Goal: Information Seeking & Learning: Learn about a topic

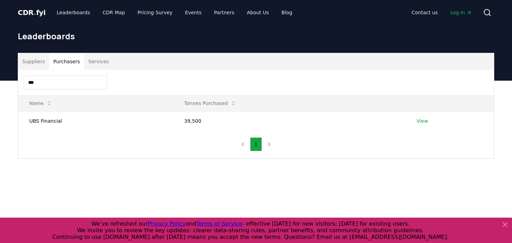
click at [79, 79] on input "***" at bounding box center [66, 83] width 84 height 14
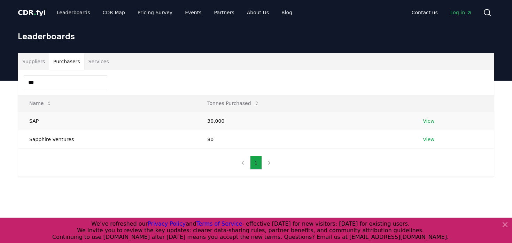
type input "***"
click at [427, 121] on link "View" at bounding box center [427, 121] width 11 height 7
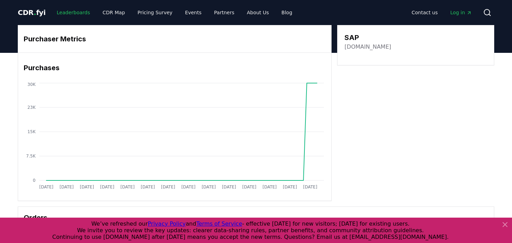
click at [65, 13] on link "Leaderboards" at bounding box center [73, 12] width 45 height 13
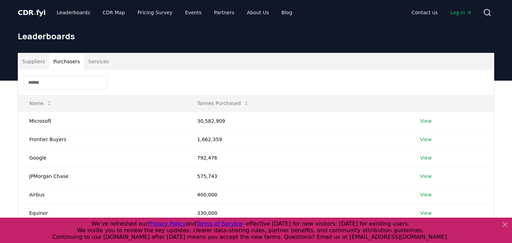
click at [62, 65] on button "Purchasers" at bounding box center [66, 61] width 35 height 17
click at [57, 89] on div at bounding box center [255, 82] width 475 height 25
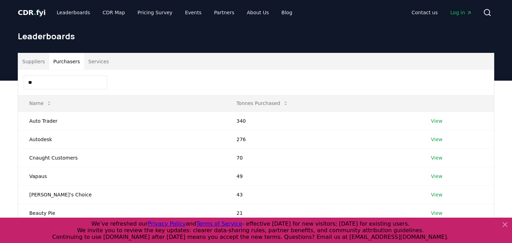
type input "*"
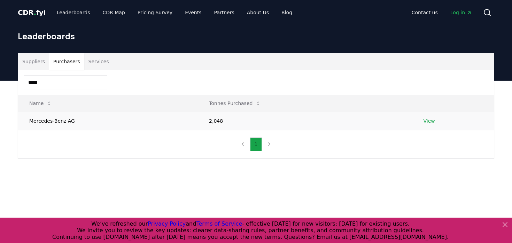
type input "*****"
click at [429, 121] on link "View" at bounding box center [428, 121] width 11 height 7
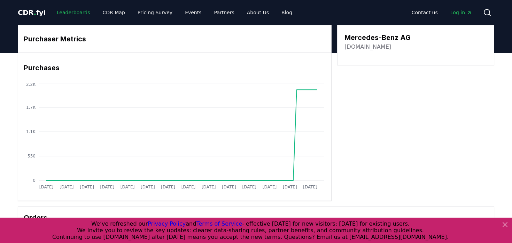
click at [71, 12] on link "Leaderboards" at bounding box center [73, 12] width 45 height 13
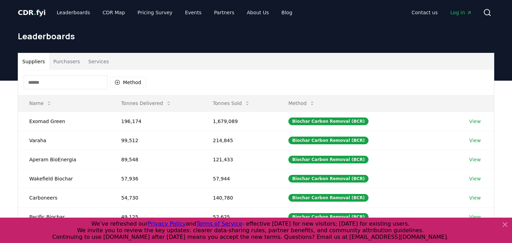
click at [69, 58] on button "Purchasers" at bounding box center [66, 61] width 35 height 17
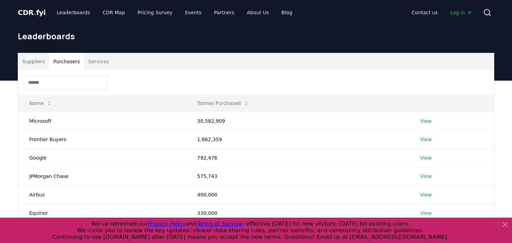
click at [67, 81] on input at bounding box center [66, 83] width 84 height 14
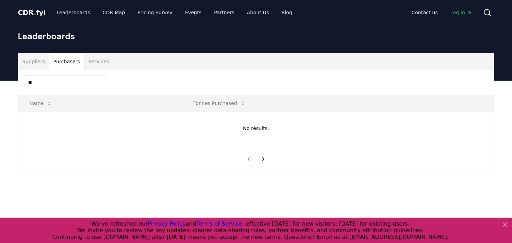
type input "*"
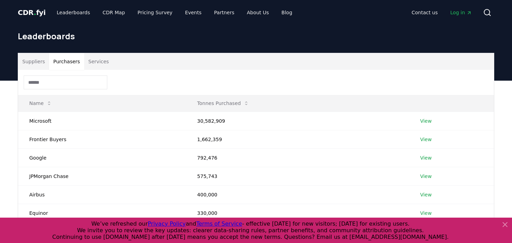
click at [81, 85] on input at bounding box center [66, 83] width 84 height 14
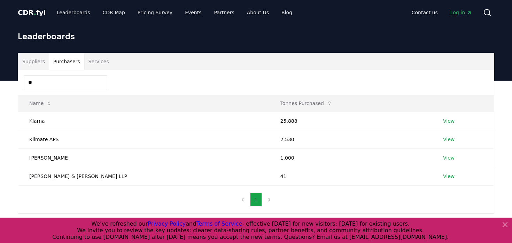
type input "*"
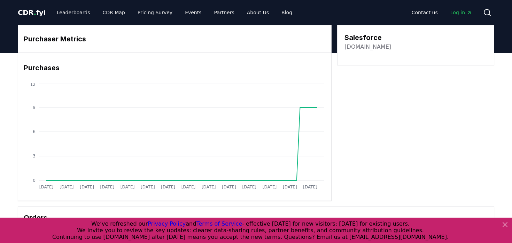
scroll to position [147, 0]
